Goal: Navigation & Orientation: Find specific page/section

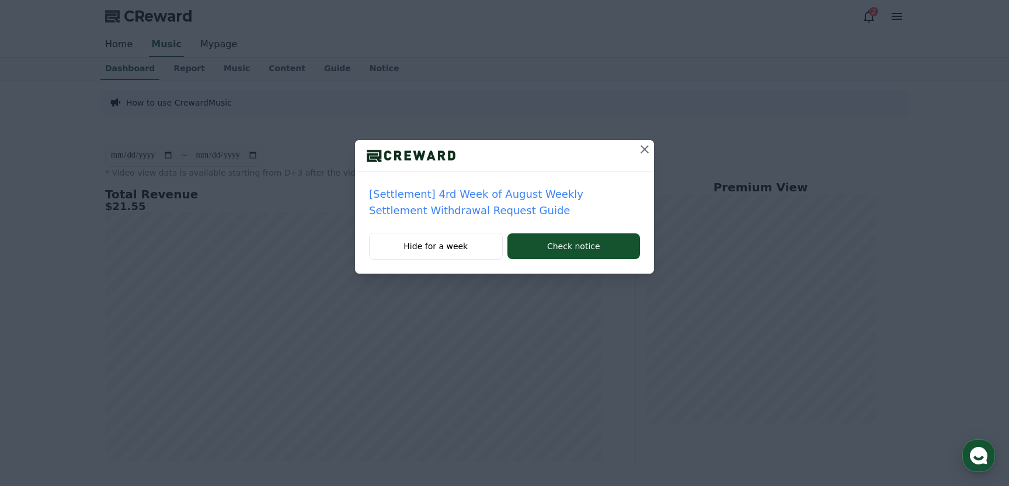
click at [645, 148] on icon at bounding box center [645, 149] width 8 height 8
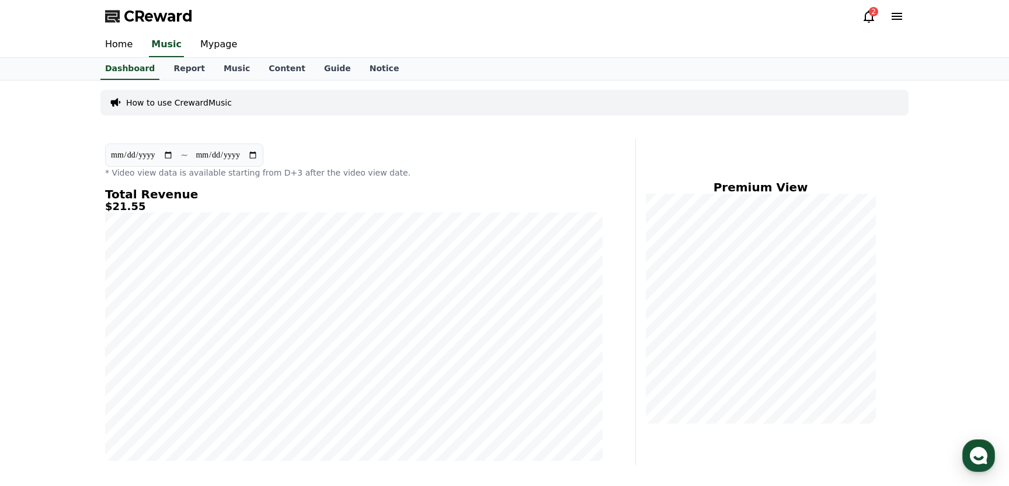
click at [872, 14] on div "2" at bounding box center [873, 11] width 9 height 9
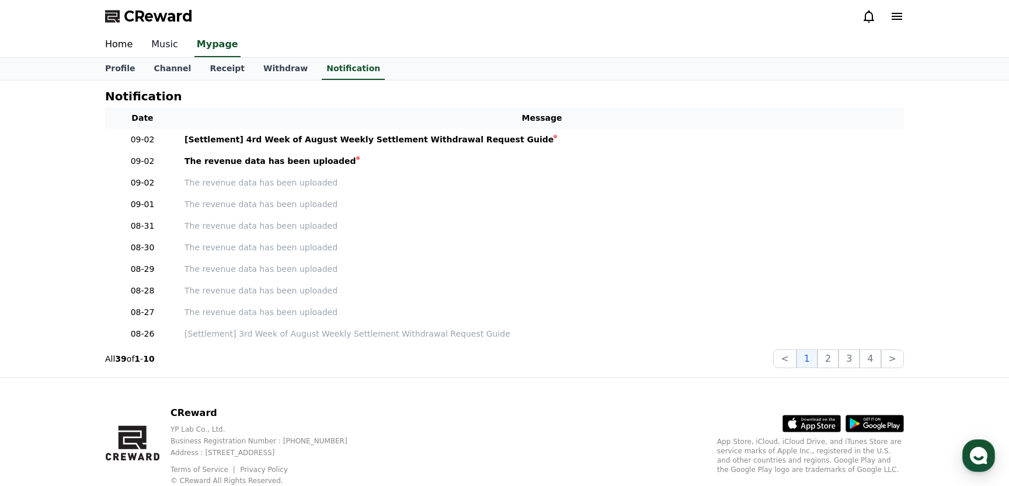
click at [168, 41] on link "Music" at bounding box center [165, 45] width 46 height 25
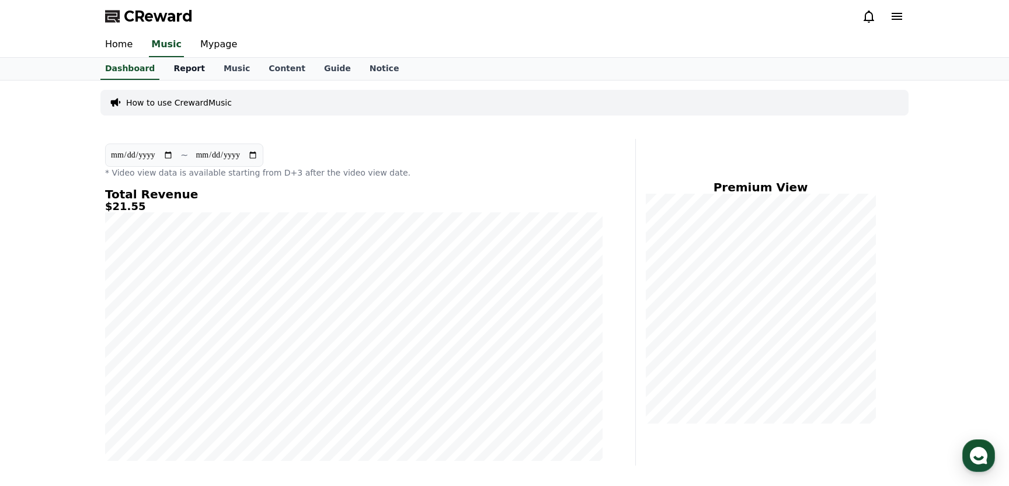
click at [192, 69] on link "Report" at bounding box center [189, 69] width 50 height 22
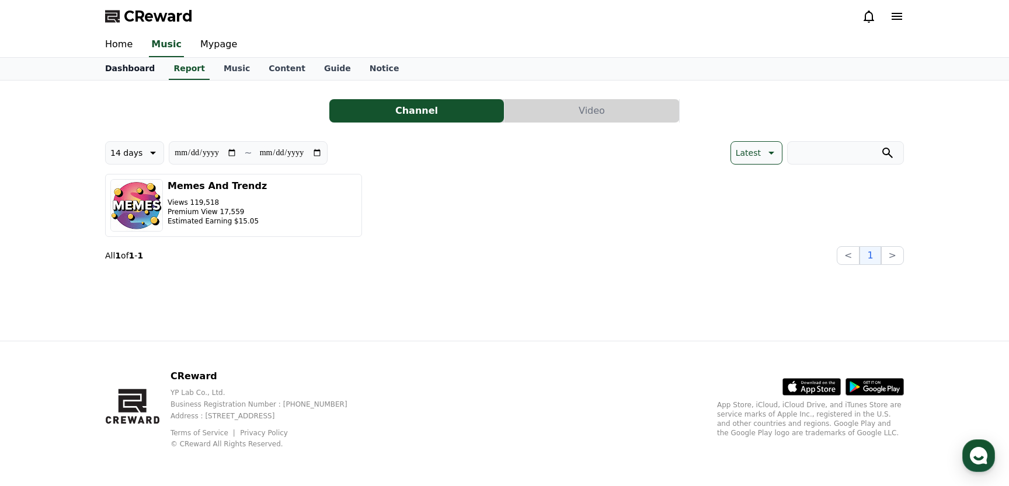
click at [149, 70] on link "Dashboard" at bounding box center [130, 69] width 68 height 22
